Goal: Find specific page/section: Find specific page/section

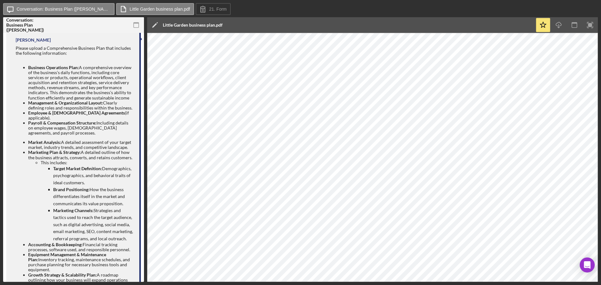
scroll to position [445, 0]
